Goal: Use online tool/utility: Utilize a website feature to perform a specific function

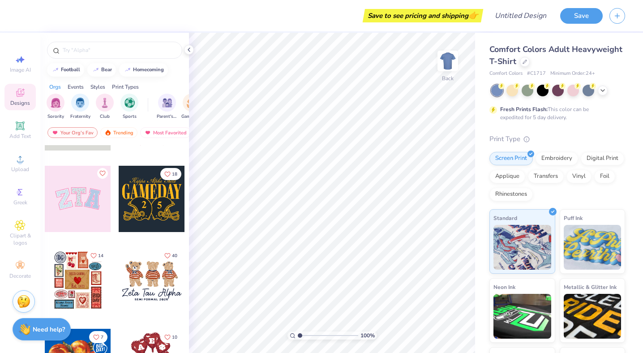
scroll to position [62, 0]
click at [623, 11] on button "button" at bounding box center [618, 15] width 16 height 16
click at [617, 13] on icon "button" at bounding box center [618, 15] width 8 height 8
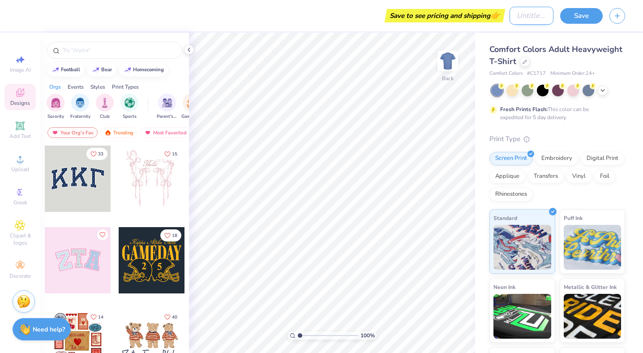
click at [527, 13] on input "Design Title" at bounding box center [532, 16] width 44 height 18
click at [617, 15] on icon "button" at bounding box center [618, 15] width 8 height 8
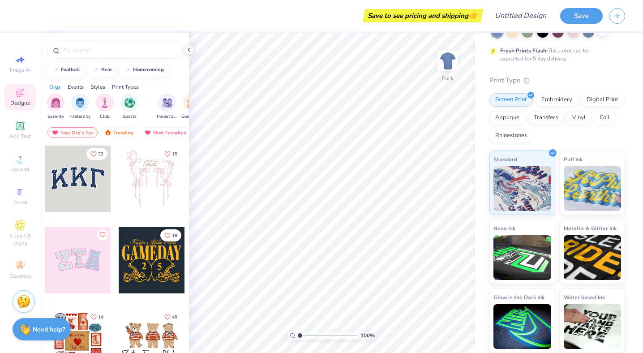
scroll to position [30, 0]
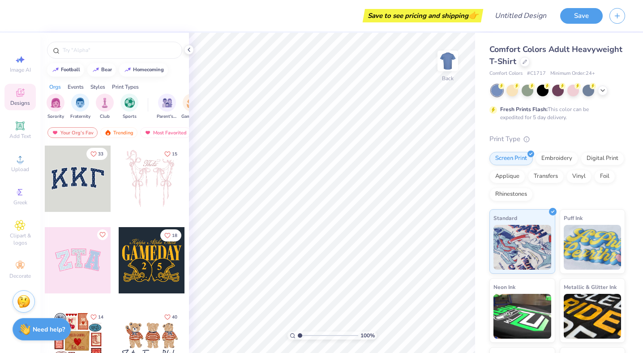
scroll to position [30, 0]
